Goal: Transaction & Acquisition: Purchase product/service

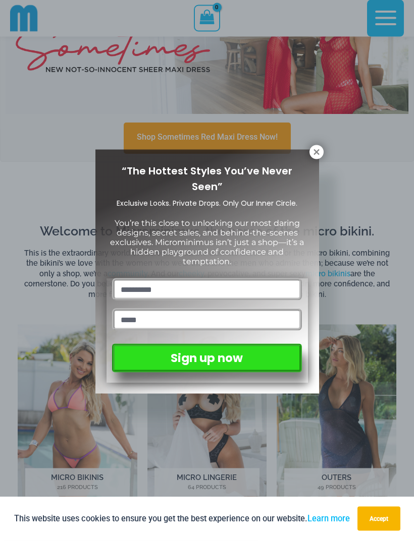
scroll to position [277, 0]
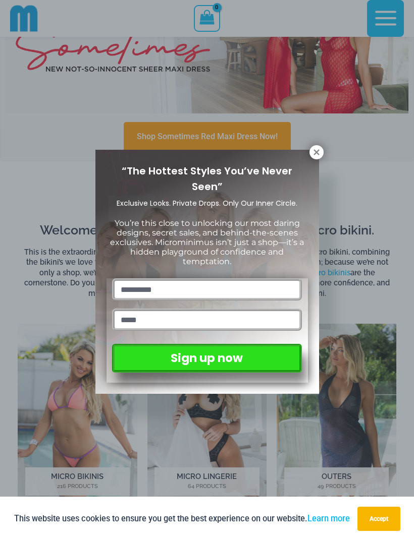
click at [314, 154] on icon at bounding box center [316, 152] width 6 height 6
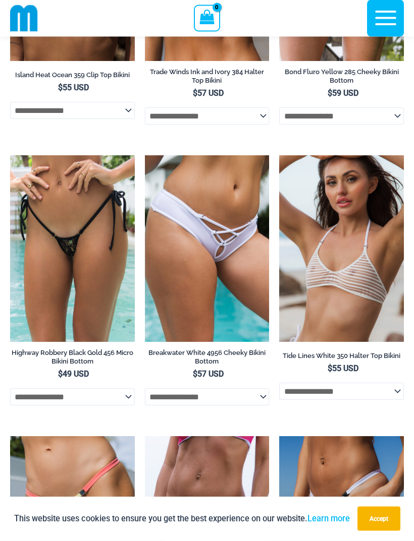
scroll to position [3299, 0]
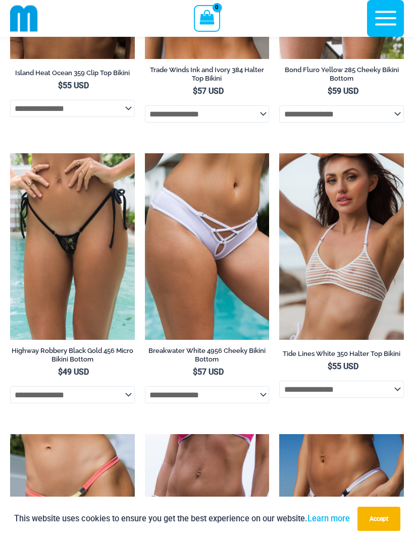
click at [279, 153] on img at bounding box center [279, 153] width 0 height 0
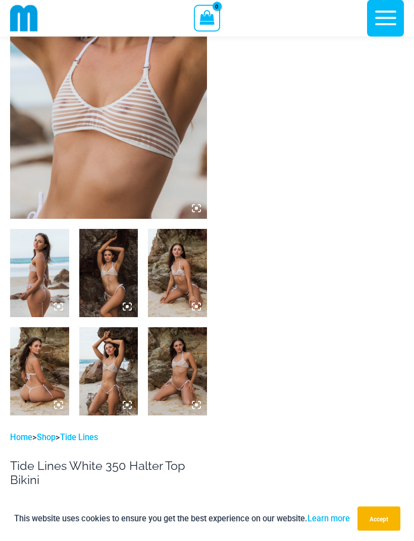
scroll to position [140, 0]
click at [48, 242] on img at bounding box center [39, 273] width 59 height 88
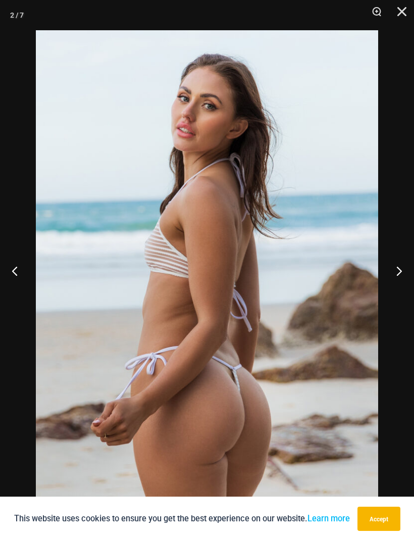
click at [400, 292] on button "Next" at bounding box center [395, 271] width 38 height 50
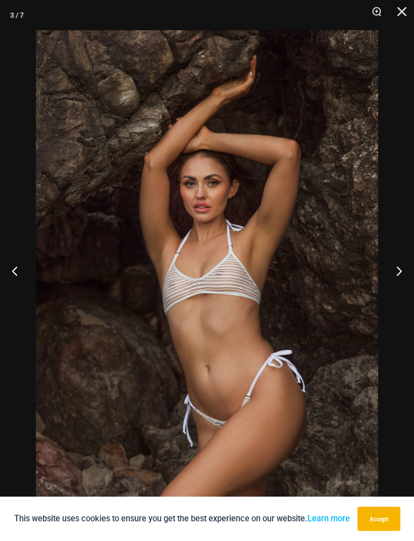
click at [402, 284] on button "Next" at bounding box center [395, 271] width 38 height 50
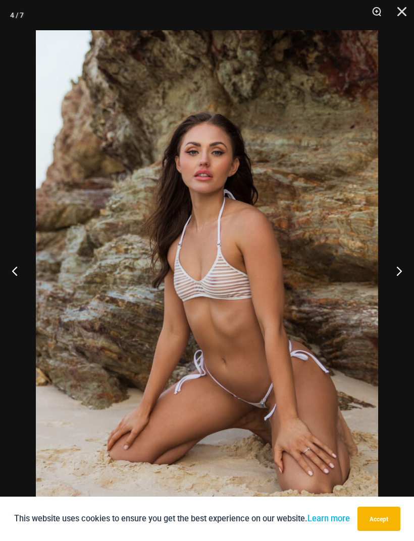
click at [401, 284] on button "Next" at bounding box center [395, 271] width 38 height 50
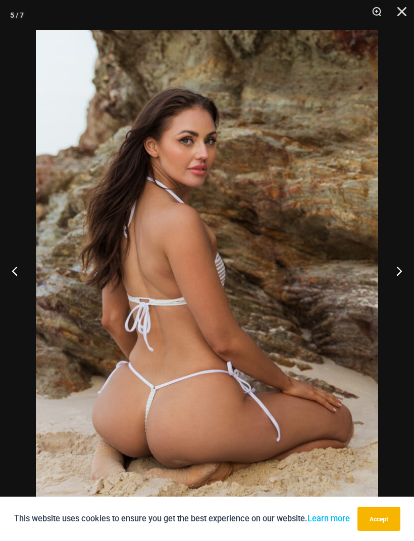
click at [396, 284] on button "Next" at bounding box center [395, 271] width 38 height 50
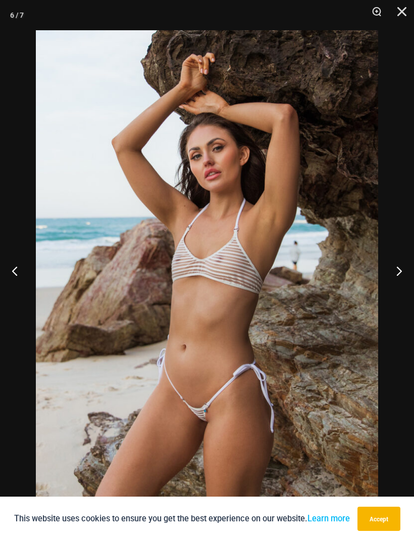
click at [393, 283] on button "Next" at bounding box center [395, 271] width 38 height 50
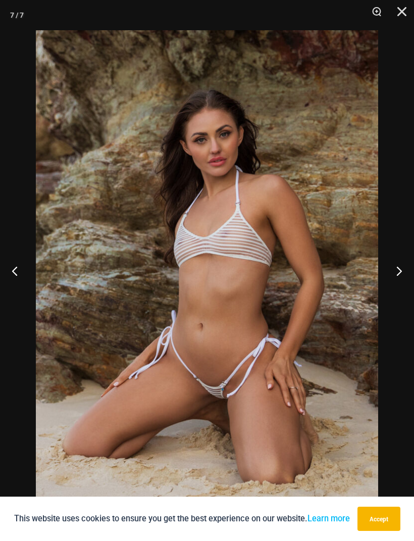
click at [399, 13] on button "Close" at bounding box center [397, 15] width 25 height 30
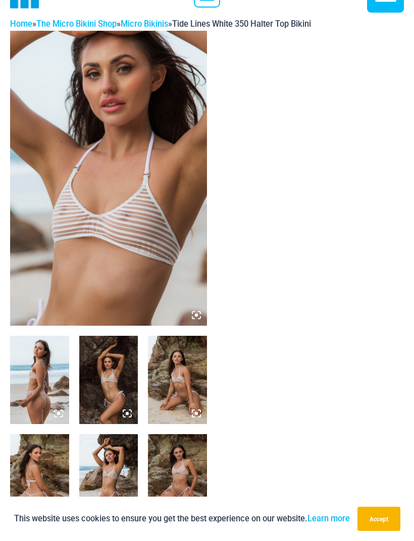
scroll to position [0, 0]
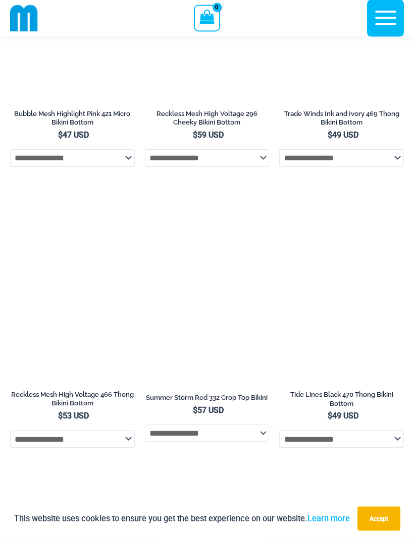
scroll to position [3817, 0]
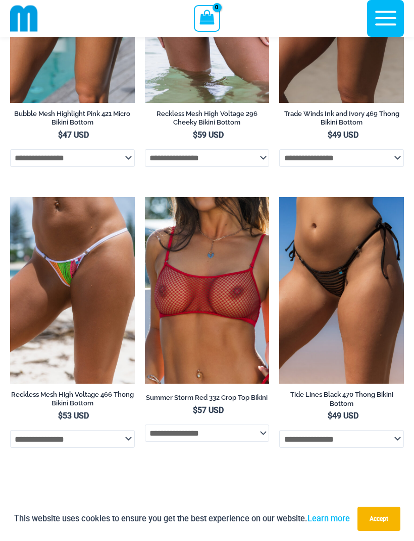
click at [145, 197] on img at bounding box center [145, 197] width 0 height 0
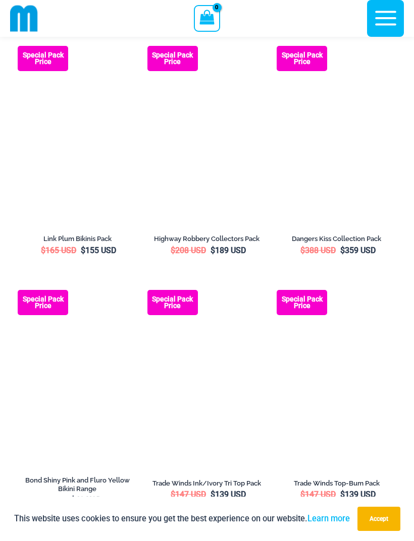
scroll to position [1949, 0]
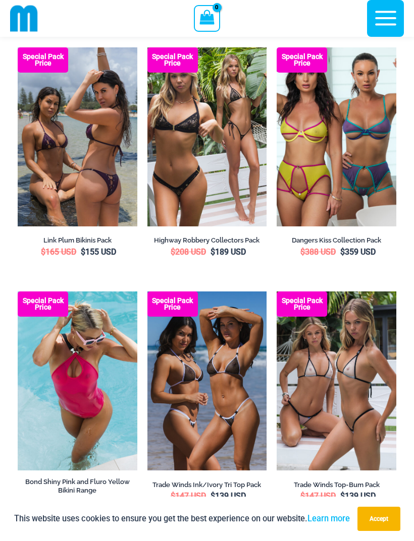
click at [276, 291] on img at bounding box center [276, 291] width 0 height 0
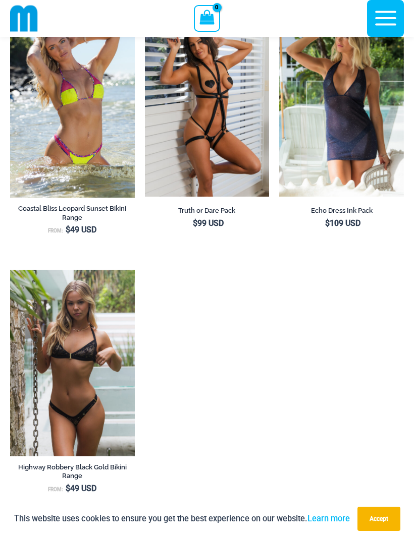
scroll to position [1117, 0]
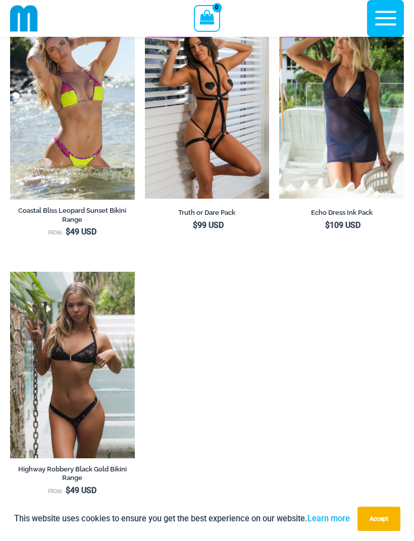
click at [10, 272] on img at bounding box center [10, 272] width 0 height 0
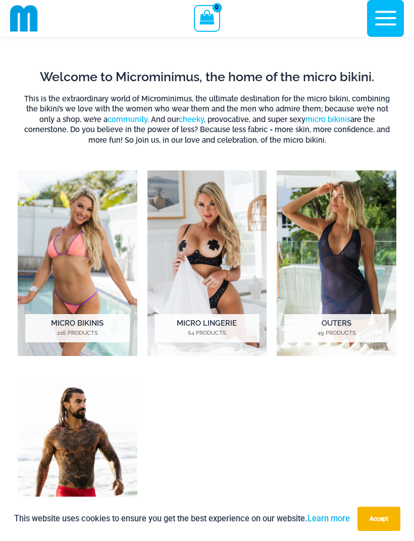
scroll to position [430, 0]
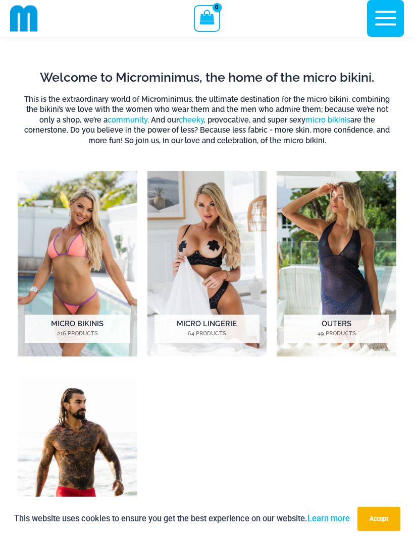
click at [367, 235] on img "Visit product category Outers" at bounding box center [336, 264] width 120 height 186
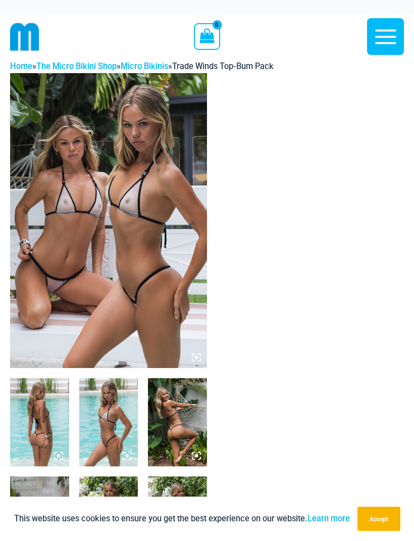
click at [152, 271] on img at bounding box center [108, 220] width 197 height 295
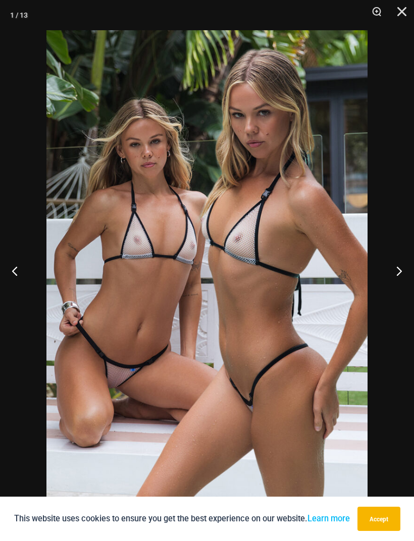
click at [402, 274] on button "Next" at bounding box center [395, 271] width 38 height 50
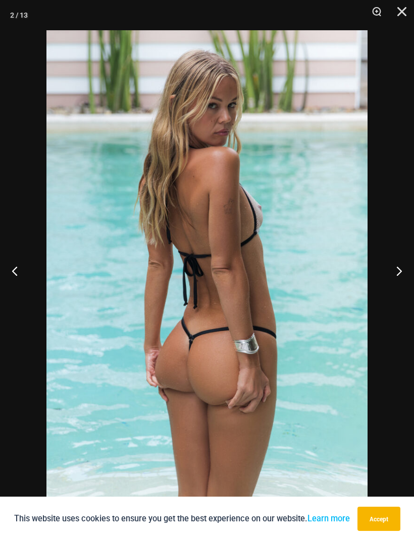
click at [400, 272] on button "Next" at bounding box center [395, 271] width 38 height 50
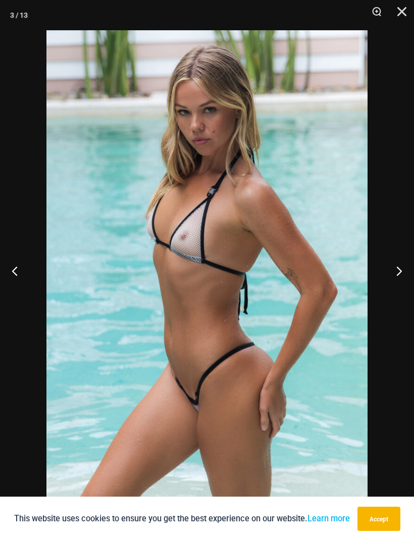
click at [401, 270] on button "Next" at bounding box center [395, 271] width 38 height 50
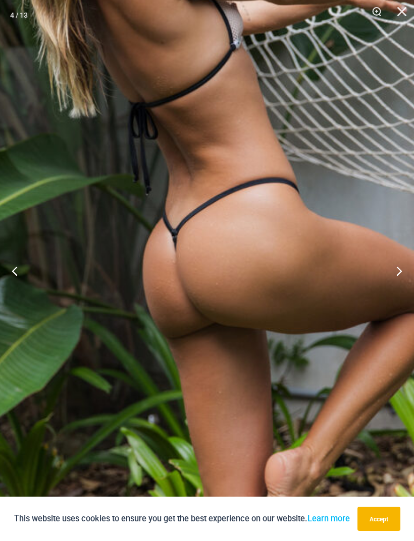
click at [397, 269] on button "Next" at bounding box center [395, 271] width 38 height 50
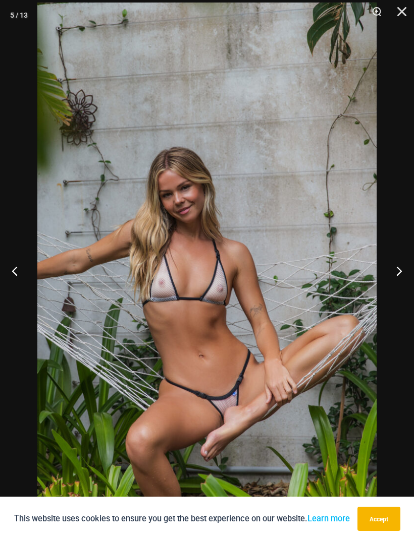
click at [400, 275] on button "Next" at bounding box center [395, 271] width 38 height 50
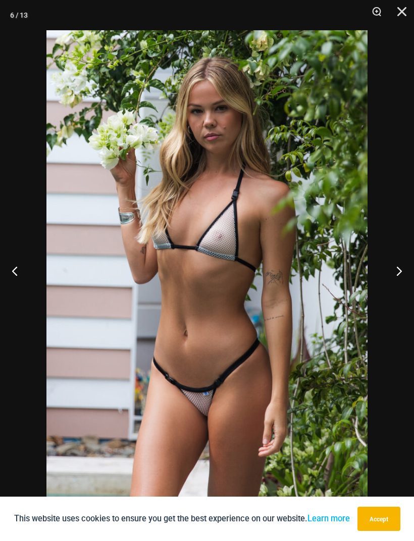
click at [398, 273] on button "Next" at bounding box center [395, 271] width 38 height 50
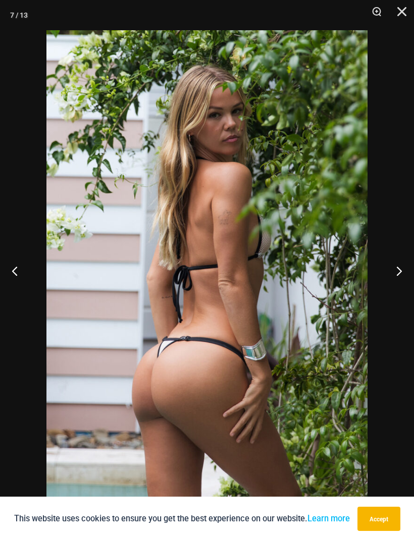
click at [397, 273] on button "Next" at bounding box center [395, 271] width 38 height 50
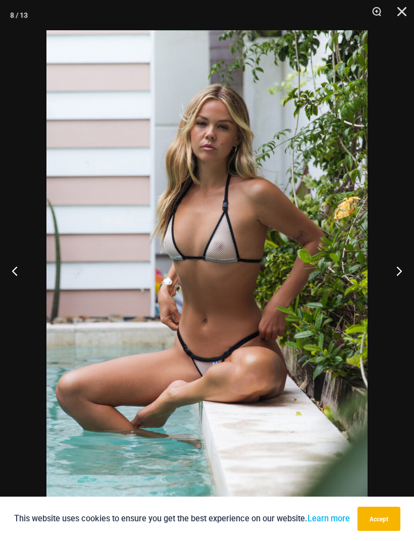
click at [395, 275] on button "Next" at bounding box center [395, 271] width 38 height 50
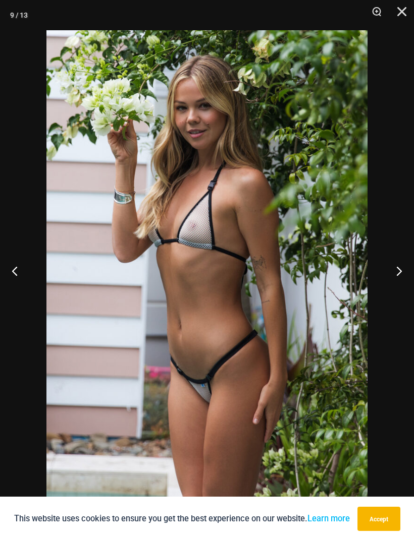
click at [397, 273] on button "Next" at bounding box center [395, 271] width 38 height 50
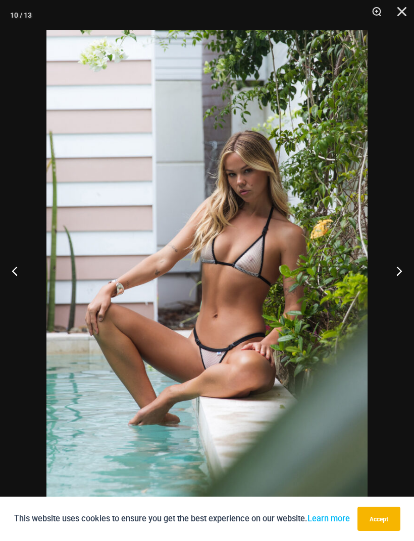
click at [392, 271] on button "Next" at bounding box center [395, 271] width 38 height 50
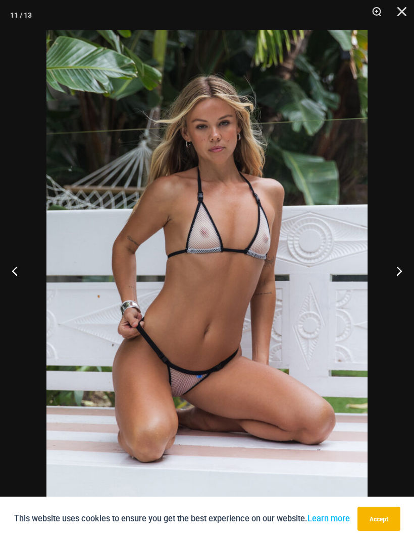
click at [396, 275] on button "Next" at bounding box center [395, 271] width 38 height 50
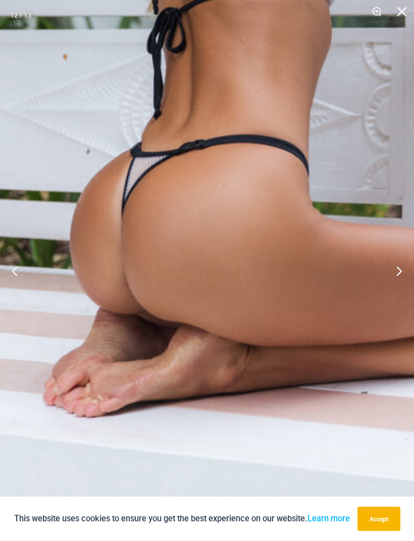
click at [398, 268] on button "Next" at bounding box center [395, 271] width 38 height 50
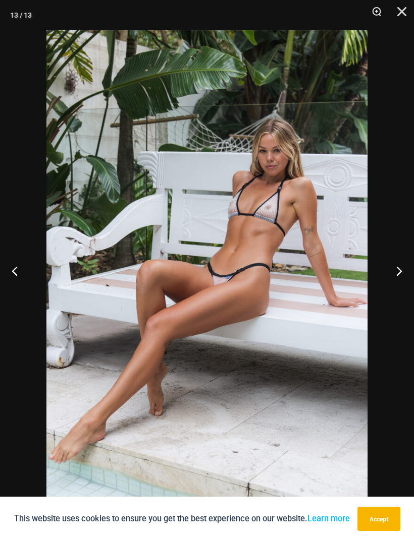
click at [409, 15] on button "Close" at bounding box center [397, 15] width 25 height 30
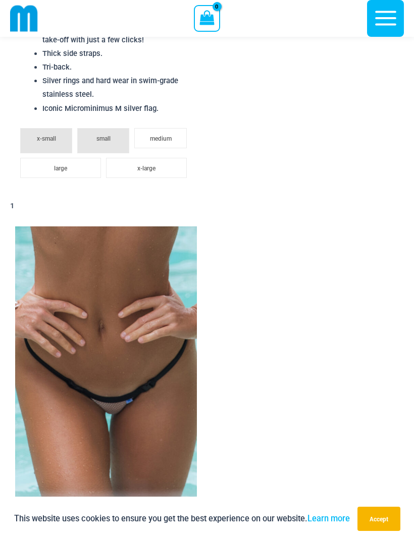
scroll to position [1976, 0]
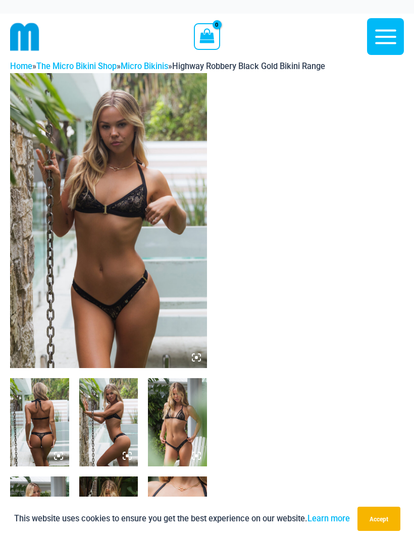
click at [48, 418] on img at bounding box center [39, 422] width 59 height 88
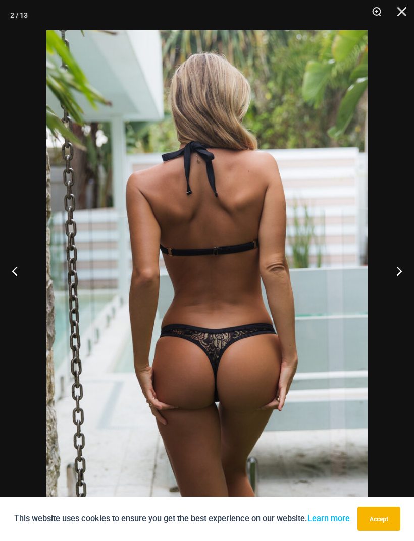
click at [398, 274] on button "Next" at bounding box center [395, 271] width 38 height 50
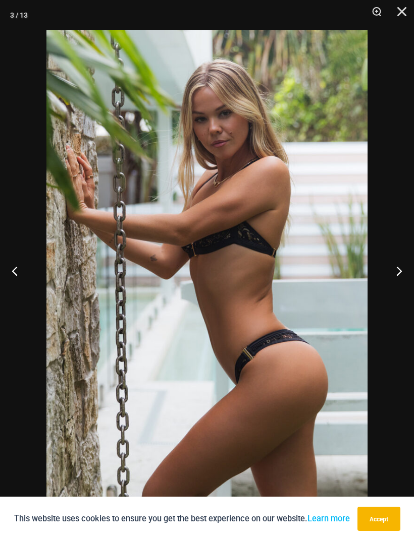
click at [399, 273] on button "Next" at bounding box center [395, 271] width 38 height 50
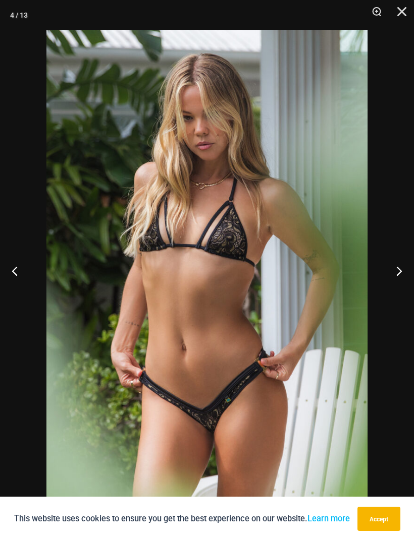
click at [395, 279] on button "Next" at bounding box center [395, 271] width 38 height 50
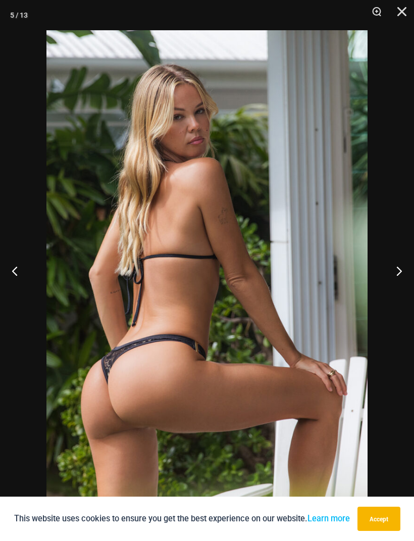
click at [395, 279] on button "Next" at bounding box center [395, 271] width 38 height 50
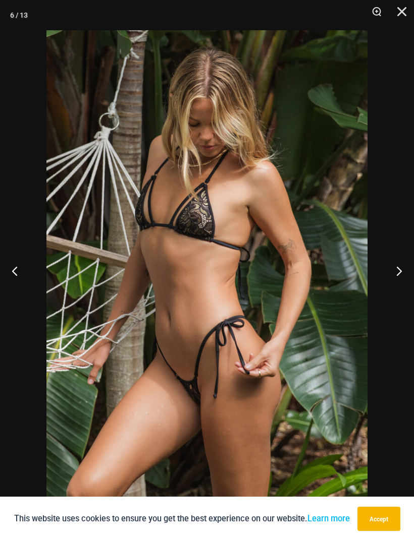
click at [397, 280] on button "Next" at bounding box center [395, 271] width 38 height 50
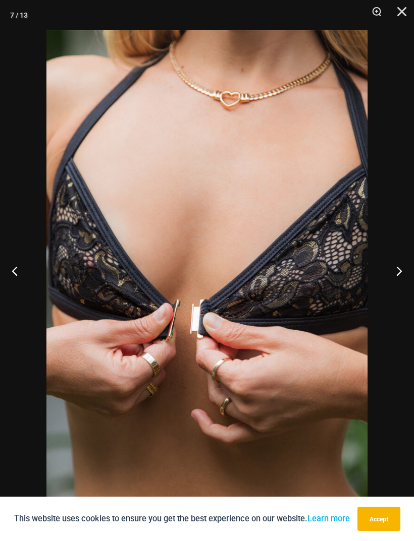
click at [397, 275] on button "Next" at bounding box center [395, 271] width 38 height 50
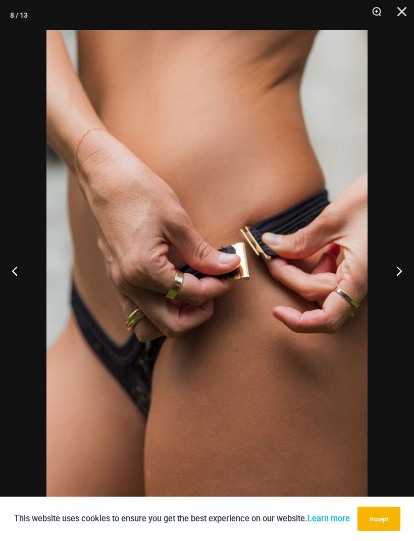
click at [395, 275] on button "Next" at bounding box center [395, 271] width 38 height 50
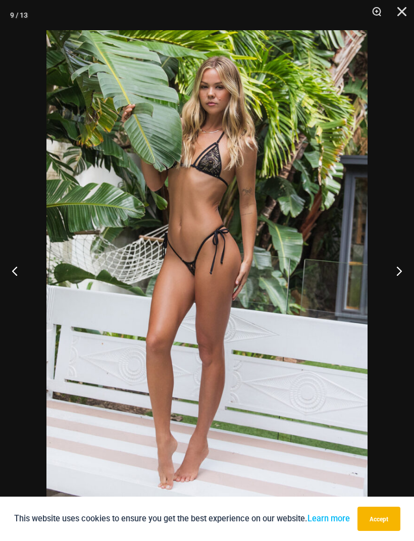
click at [395, 270] on button "Next" at bounding box center [395, 271] width 38 height 50
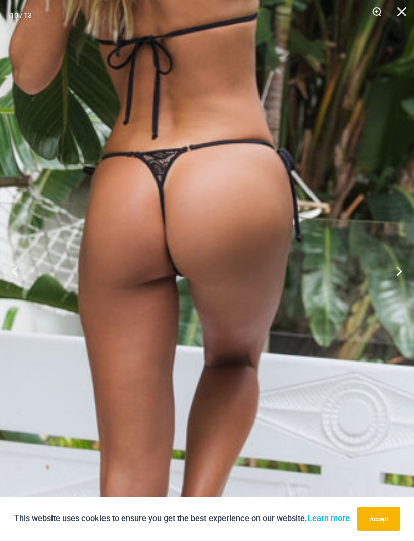
click at [408, 270] on button "Next" at bounding box center [395, 271] width 38 height 50
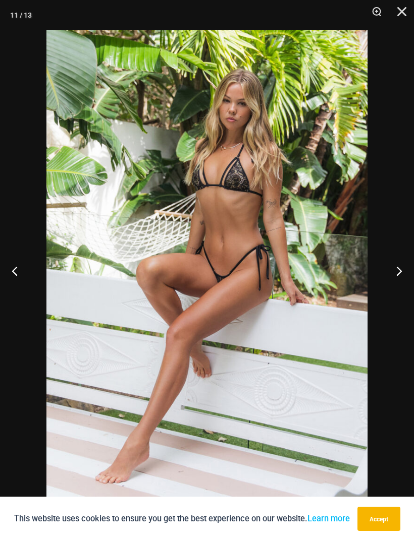
click at [398, 273] on button "Next" at bounding box center [395, 271] width 38 height 50
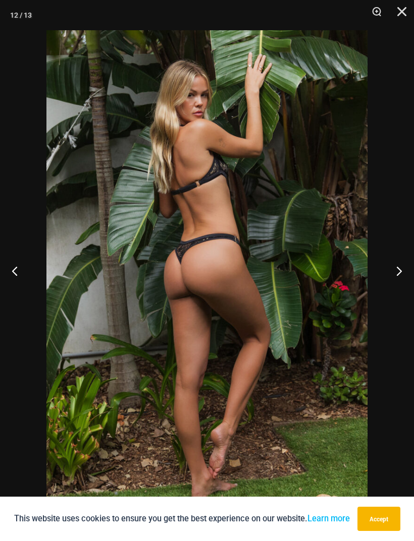
click at [402, 14] on button "Close" at bounding box center [397, 15] width 25 height 30
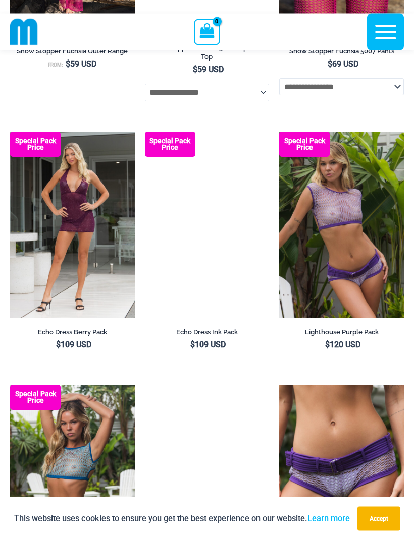
scroll to position [1418, 0]
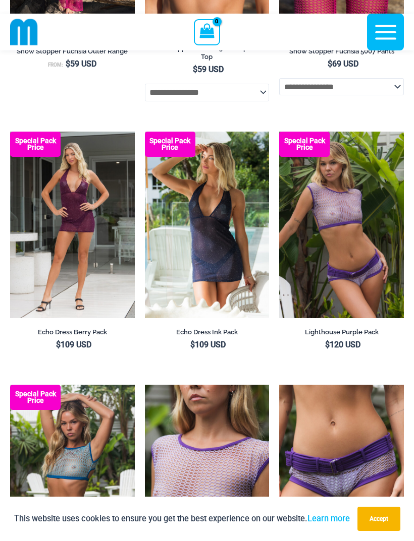
click at [145, 385] on img at bounding box center [145, 385] width 0 height 0
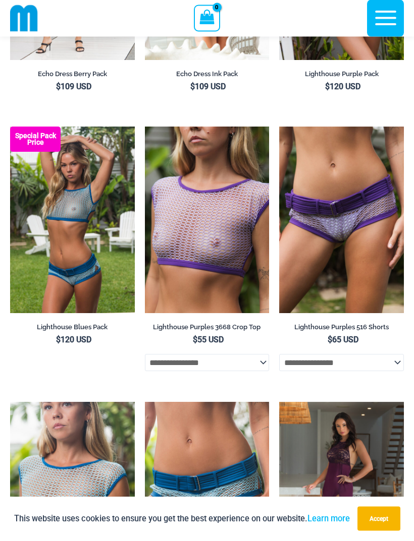
scroll to position [1676, 0]
click at [10, 127] on img at bounding box center [10, 127] width 0 height 0
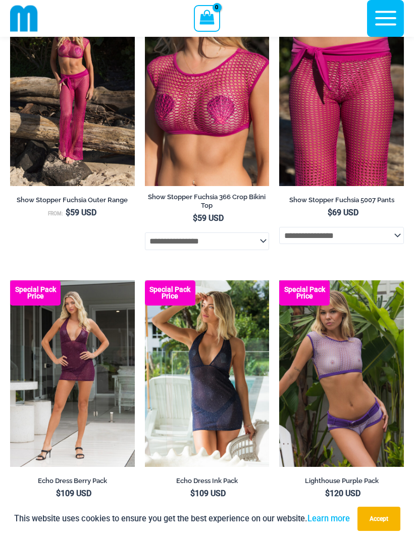
scroll to position [1261, 0]
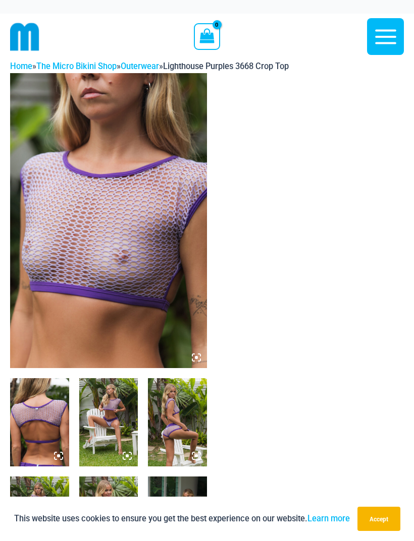
click at [134, 289] on img at bounding box center [108, 220] width 197 height 295
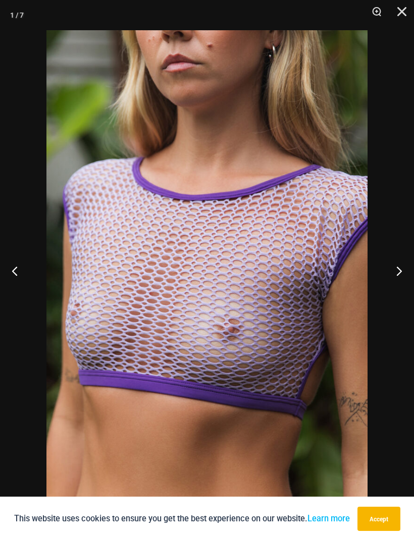
click at [397, 271] on button "Next" at bounding box center [395, 271] width 38 height 50
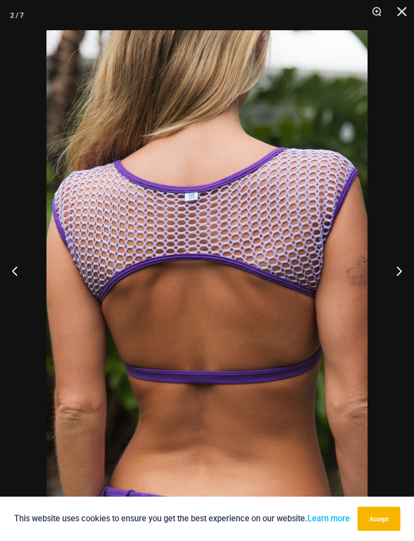
click at [397, 272] on button "Next" at bounding box center [395, 271] width 38 height 50
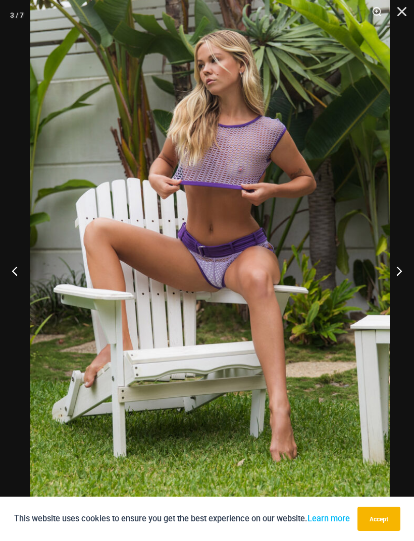
click at [401, 271] on button "Next" at bounding box center [395, 271] width 38 height 50
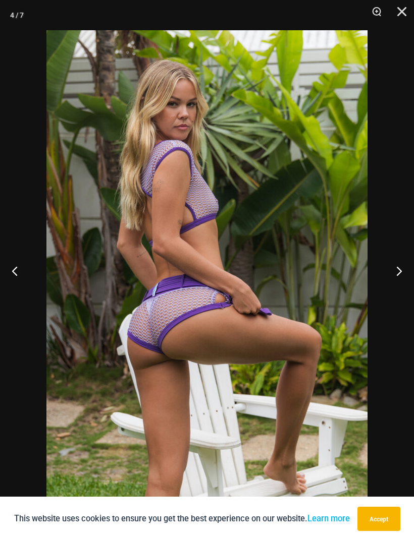
click at [401, 270] on button "Next" at bounding box center [395, 271] width 38 height 50
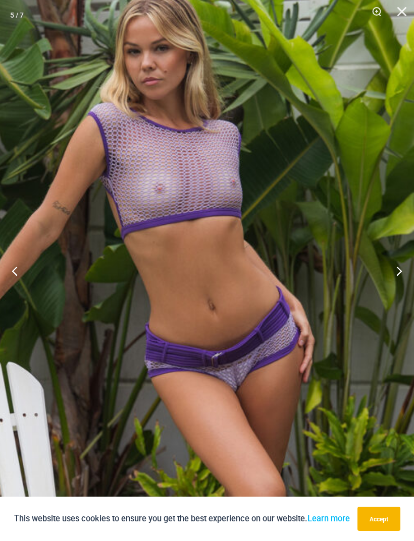
click at [407, 273] on button "Next" at bounding box center [395, 271] width 38 height 50
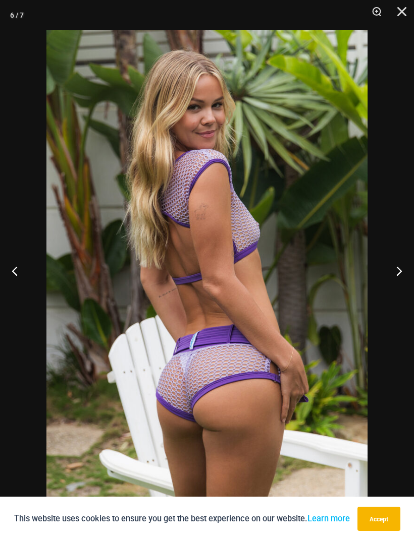
click at [397, 271] on button "Next" at bounding box center [395, 271] width 38 height 50
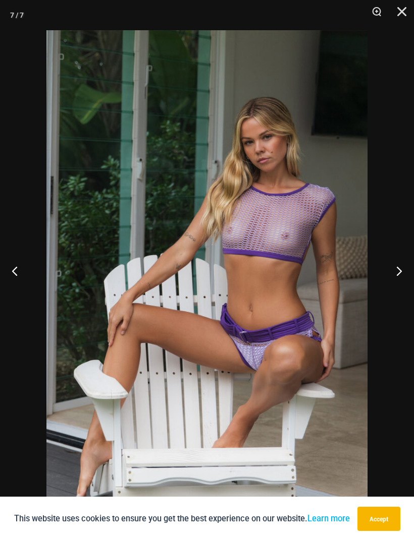
click at [396, 270] on button "Next" at bounding box center [395, 271] width 38 height 50
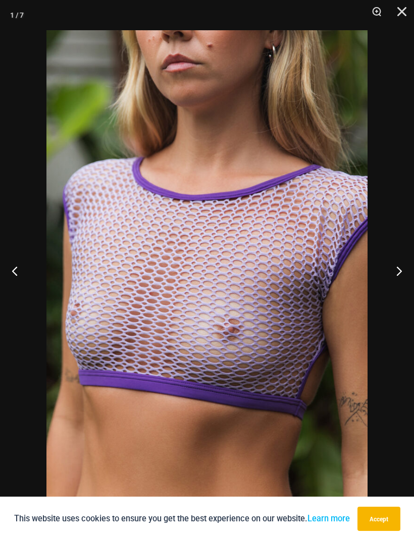
click at [400, 15] on button "Close" at bounding box center [397, 15] width 25 height 30
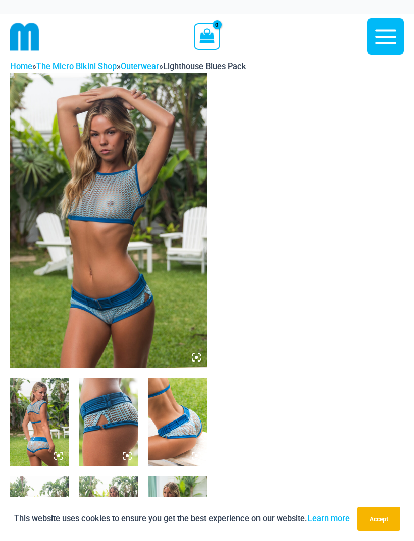
click at [47, 411] on img at bounding box center [39, 422] width 59 height 88
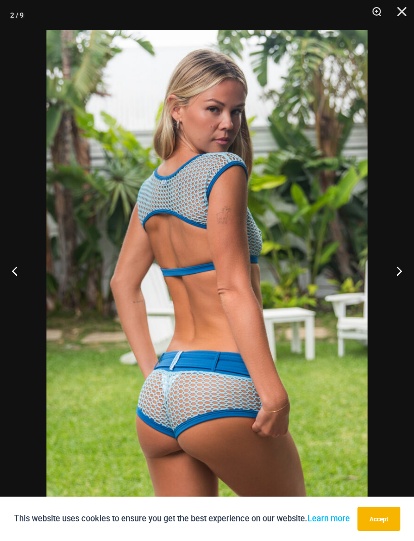
click at [404, 270] on button "Next" at bounding box center [395, 271] width 38 height 50
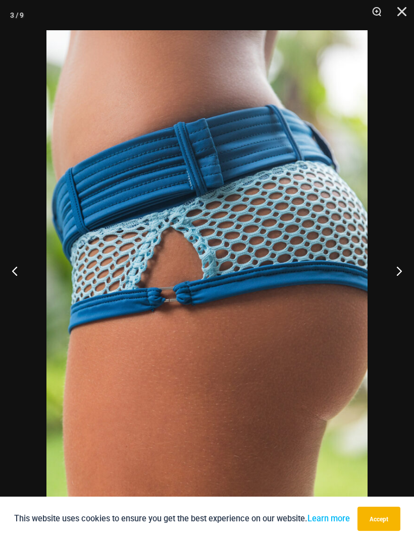
click at [403, 264] on button "Next" at bounding box center [395, 271] width 38 height 50
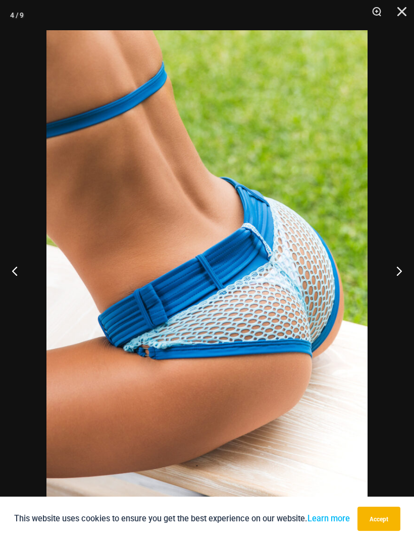
click at [401, 264] on button "Next" at bounding box center [395, 271] width 38 height 50
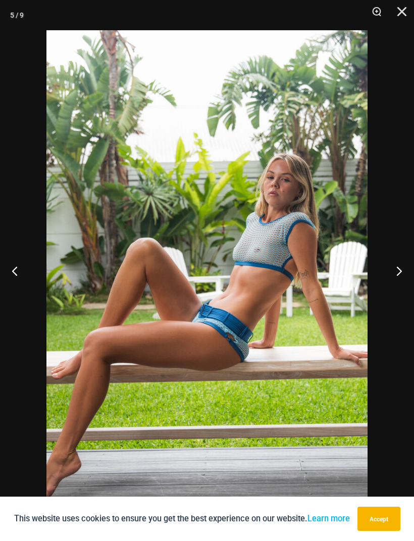
click at [398, 264] on button "Next" at bounding box center [395, 271] width 38 height 50
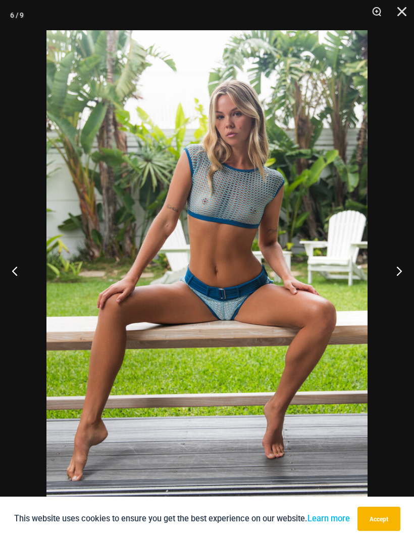
click at [402, 14] on button "Close" at bounding box center [397, 15] width 25 height 30
